Goal: Complete application form: Complete application form

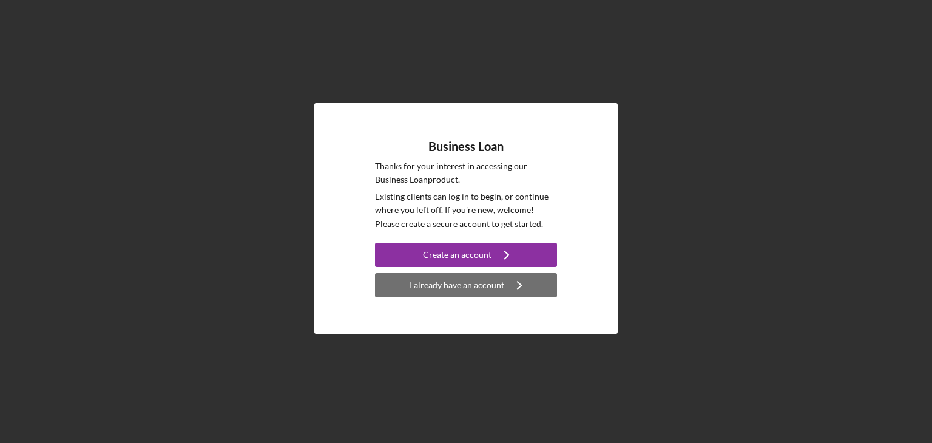
click at [500, 282] on div "I already have an account" at bounding box center [456, 285] width 95 height 24
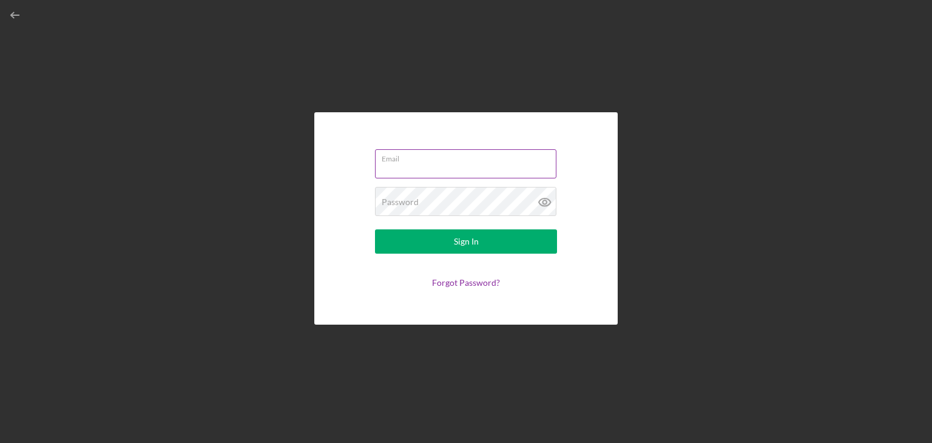
click at [425, 158] on div "Email" at bounding box center [466, 164] width 182 height 30
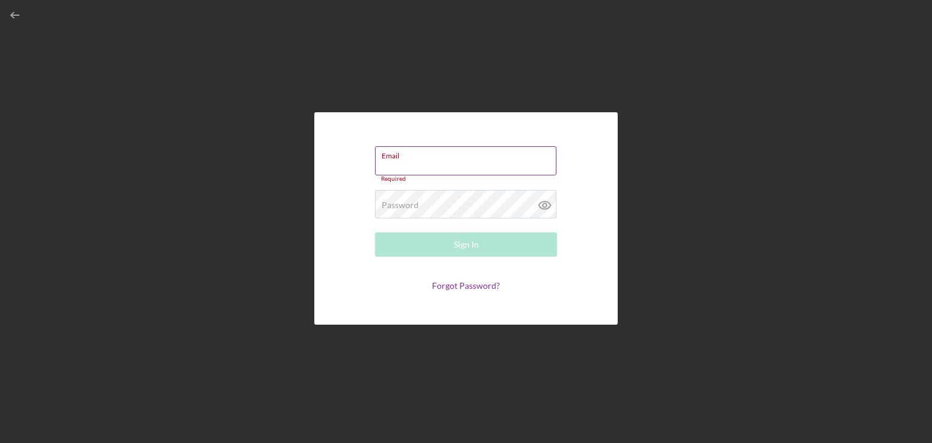
click at [403, 162] on input "Email" at bounding box center [465, 160] width 181 height 29
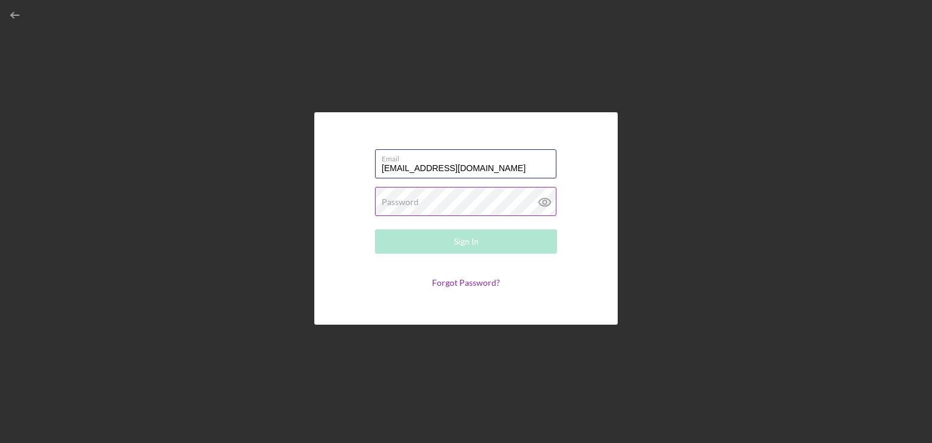
type input "[EMAIL_ADDRESS][DOMAIN_NAME]"
click at [408, 199] on label "Password" at bounding box center [400, 202] width 37 height 10
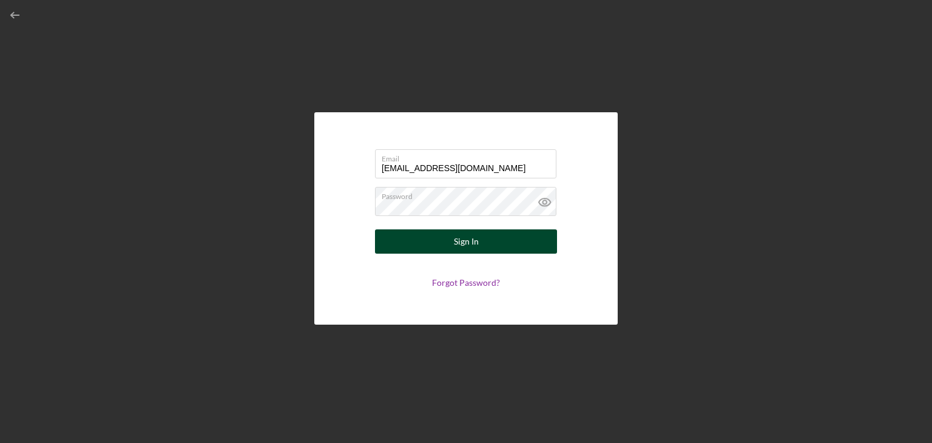
click at [468, 243] on div "Sign In" at bounding box center [466, 241] width 25 height 24
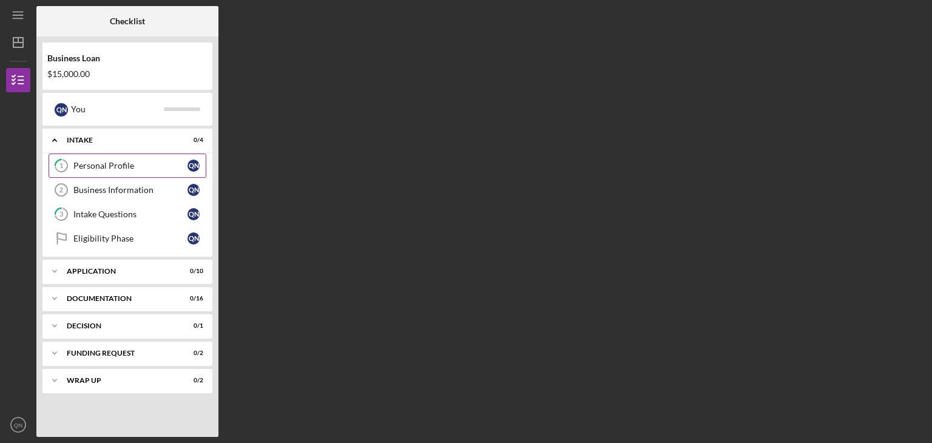
click at [111, 164] on div "Personal Profile" at bounding box center [130, 166] width 114 height 10
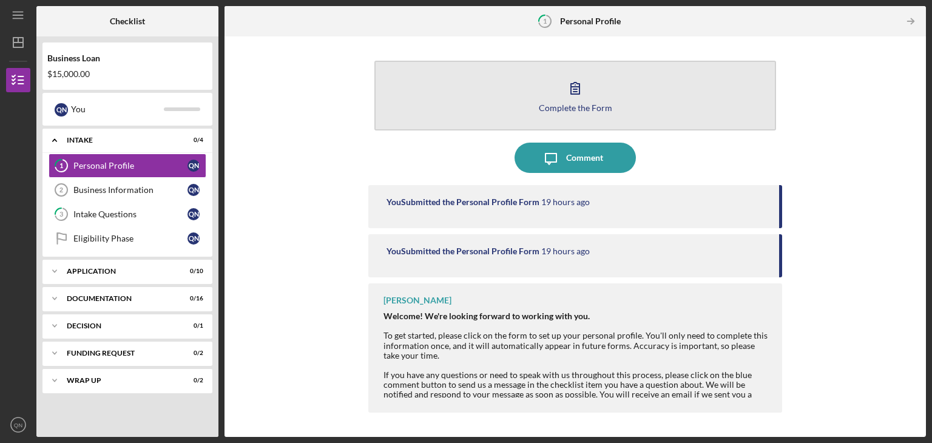
click at [573, 109] on div "Complete the Form" at bounding box center [575, 107] width 73 height 9
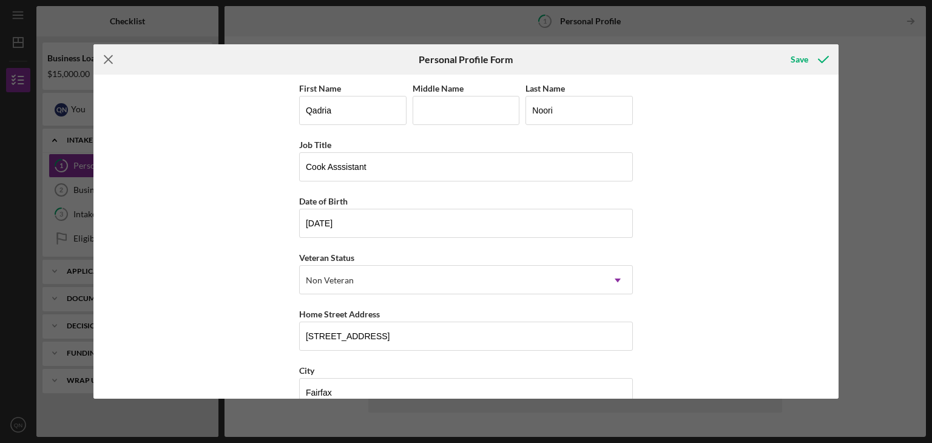
click at [109, 56] on icon "Icon/Menu Close" at bounding box center [108, 59] width 30 height 30
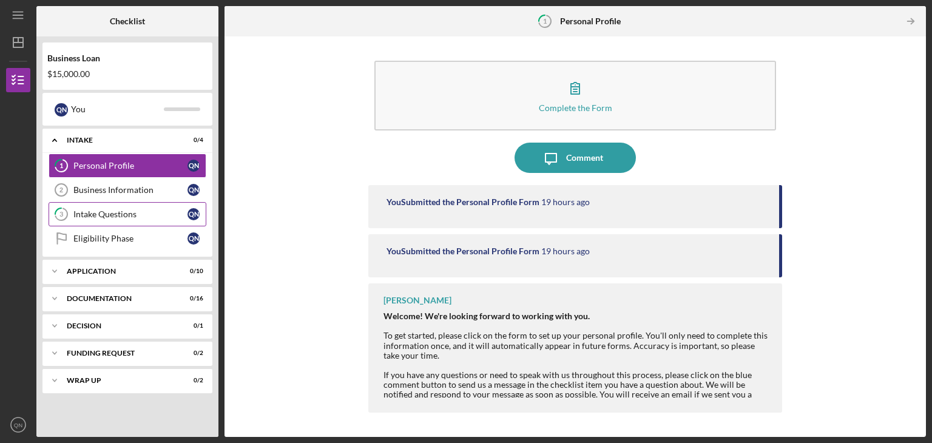
click at [122, 213] on div "Intake Questions" at bounding box center [130, 214] width 114 height 10
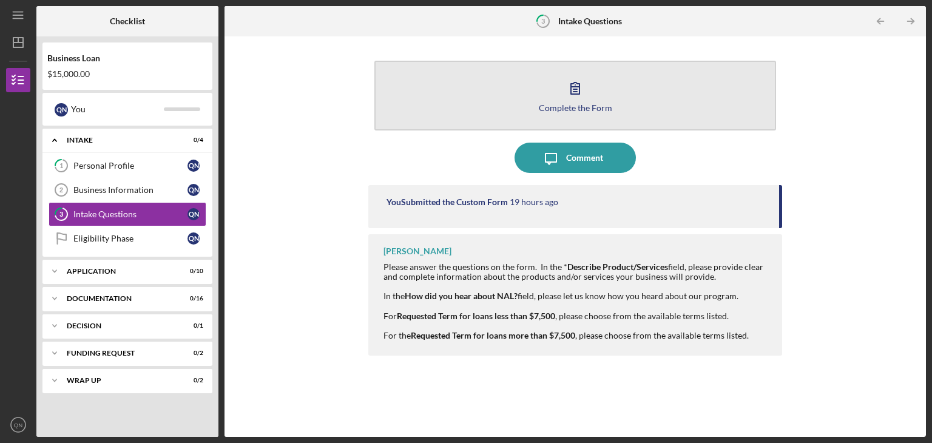
click at [573, 109] on div "Complete the Form" at bounding box center [575, 107] width 73 height 9
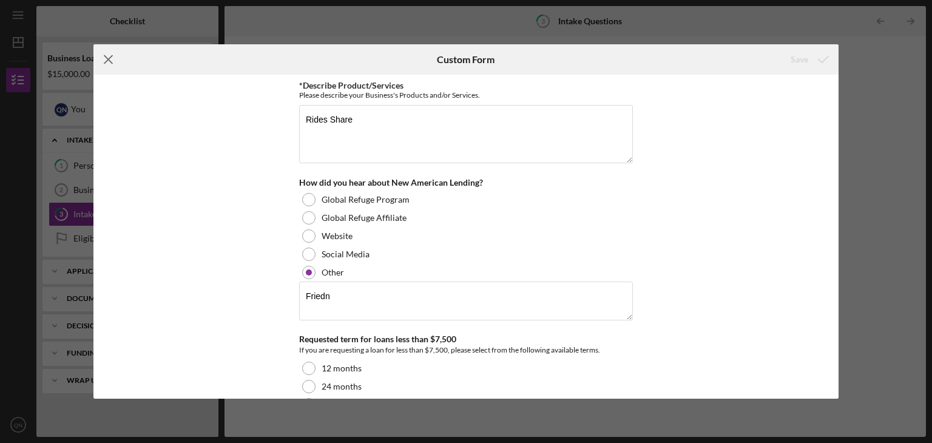
click at [105, 57] on line at bounding box center [108, 60] width 8 height 8
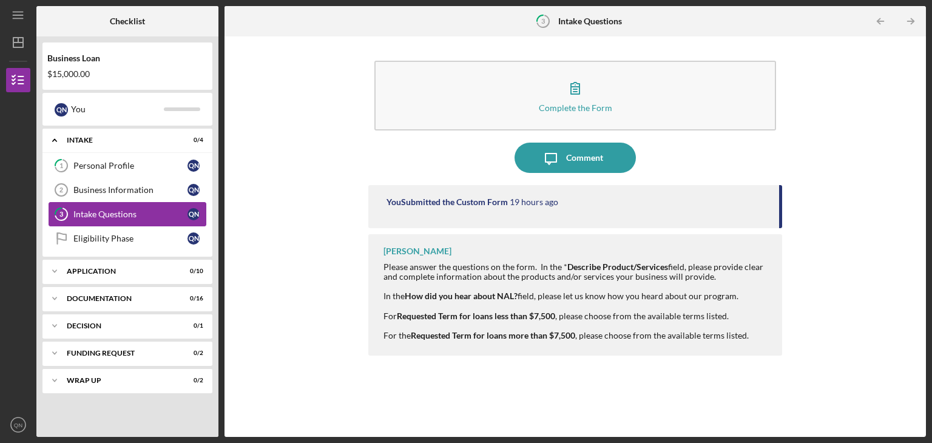
click at [115, 212] on div "Intake Questions" at bounding box center [130, 214] width 114 height 10
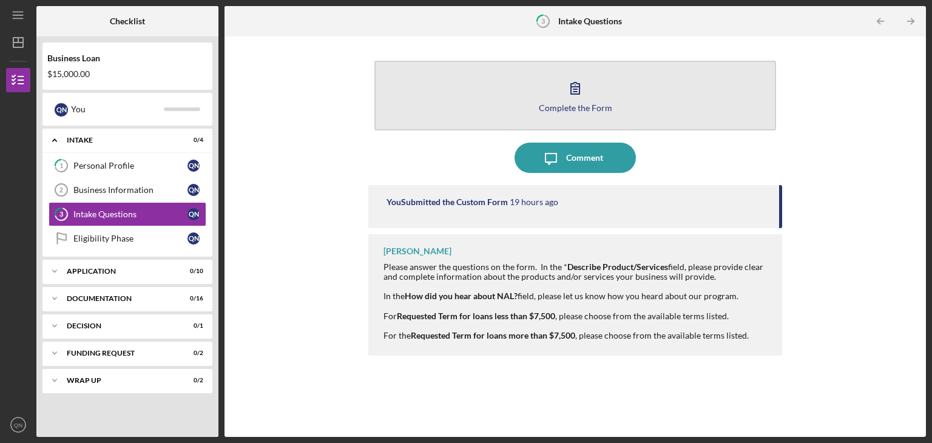
click at [575, 106] on div "Complete the Form" at bounding box center [575, 107] width 73 height 9
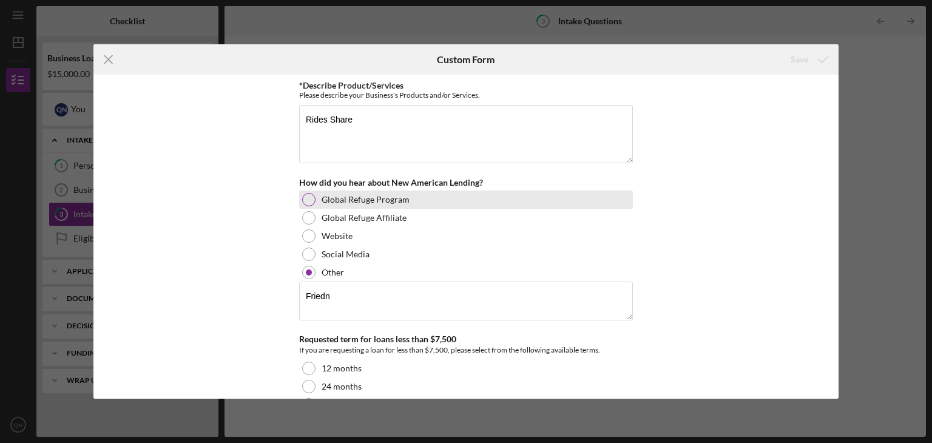
click at [309, 200] on div at bounding box center [308, 199] width 13 height 13
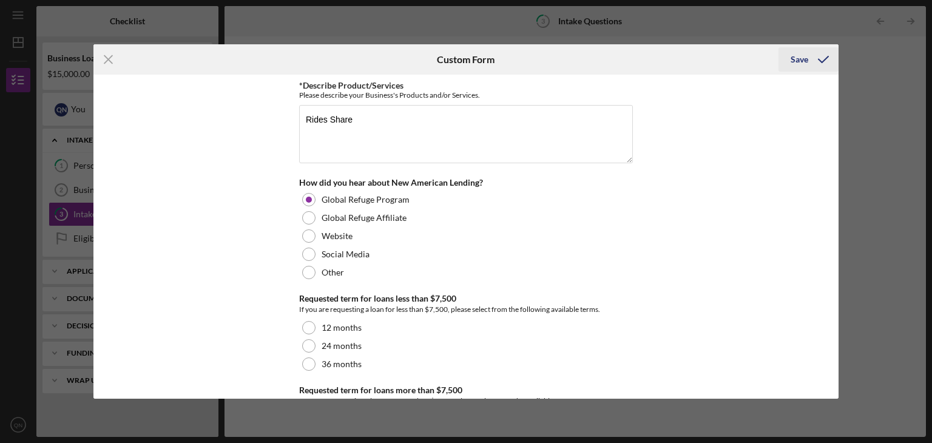
click at [798, 57] on div "Save" at bounding box center [799, 59] width 18 height 24
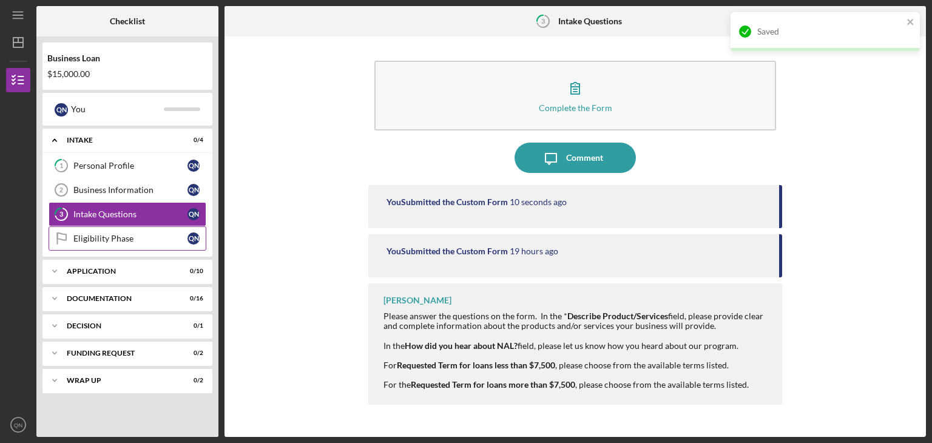
click at [124, 237] on div "Eligibility Phase" at bounding box center [130, 239] width 114 height 10
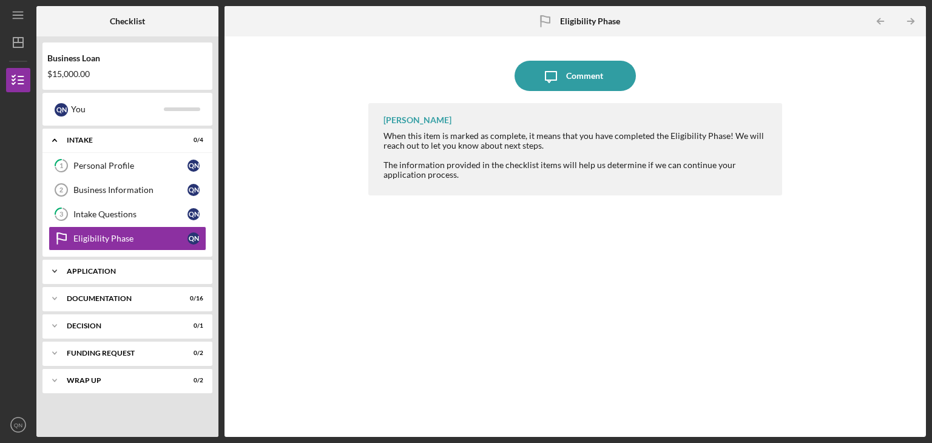
click at [102, 267] on div "Application" at bounding box center [132, 270] width 130 height 7
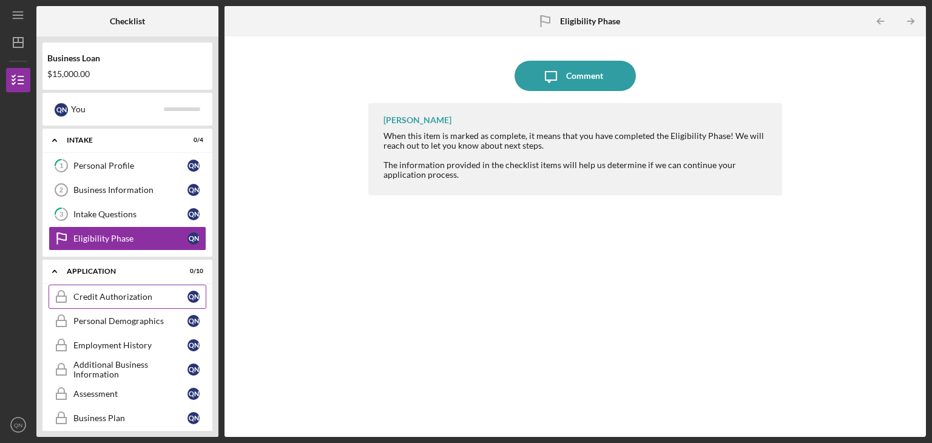
click at [121, 297] on div "Credit Authorization" at bounding box center [130, 297] width 114 height 10
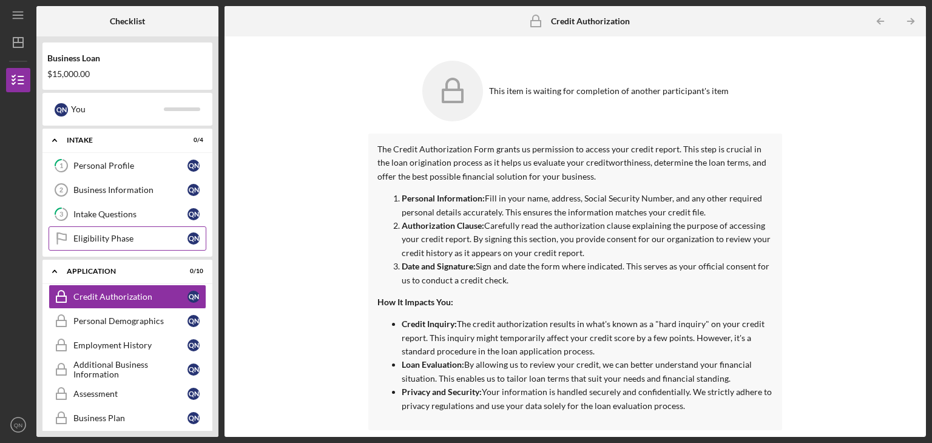
click at [119, 234] on div "Eligibility Phase" at bounding box center [130, 239] width 114 height 10
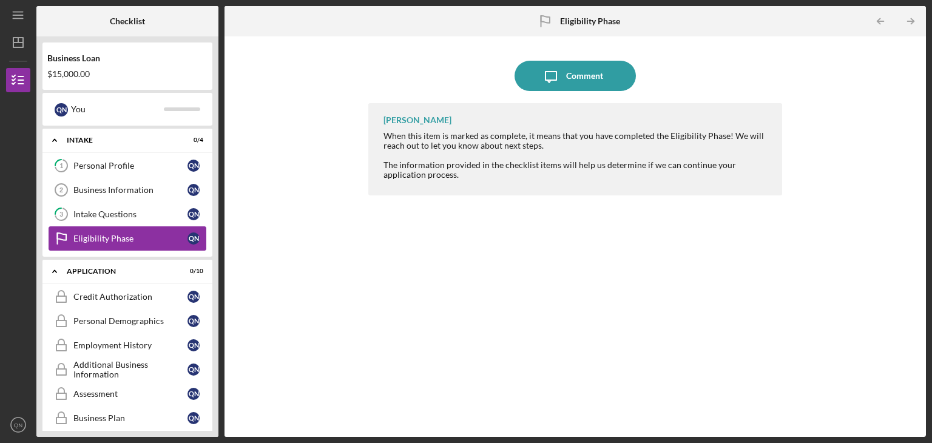
click at [119, 234] on div "Eligibility Phase" at bounding box center [130, 239] width 114 height 10
click at [843, 138] on div "Icon/Message Comment [PERSON_NAME] When this item is marked as complete, it mea…" at bounding box center [574, 236] width 689 height 388
